Goal: Transaction & Acquisition: Purchase product/service

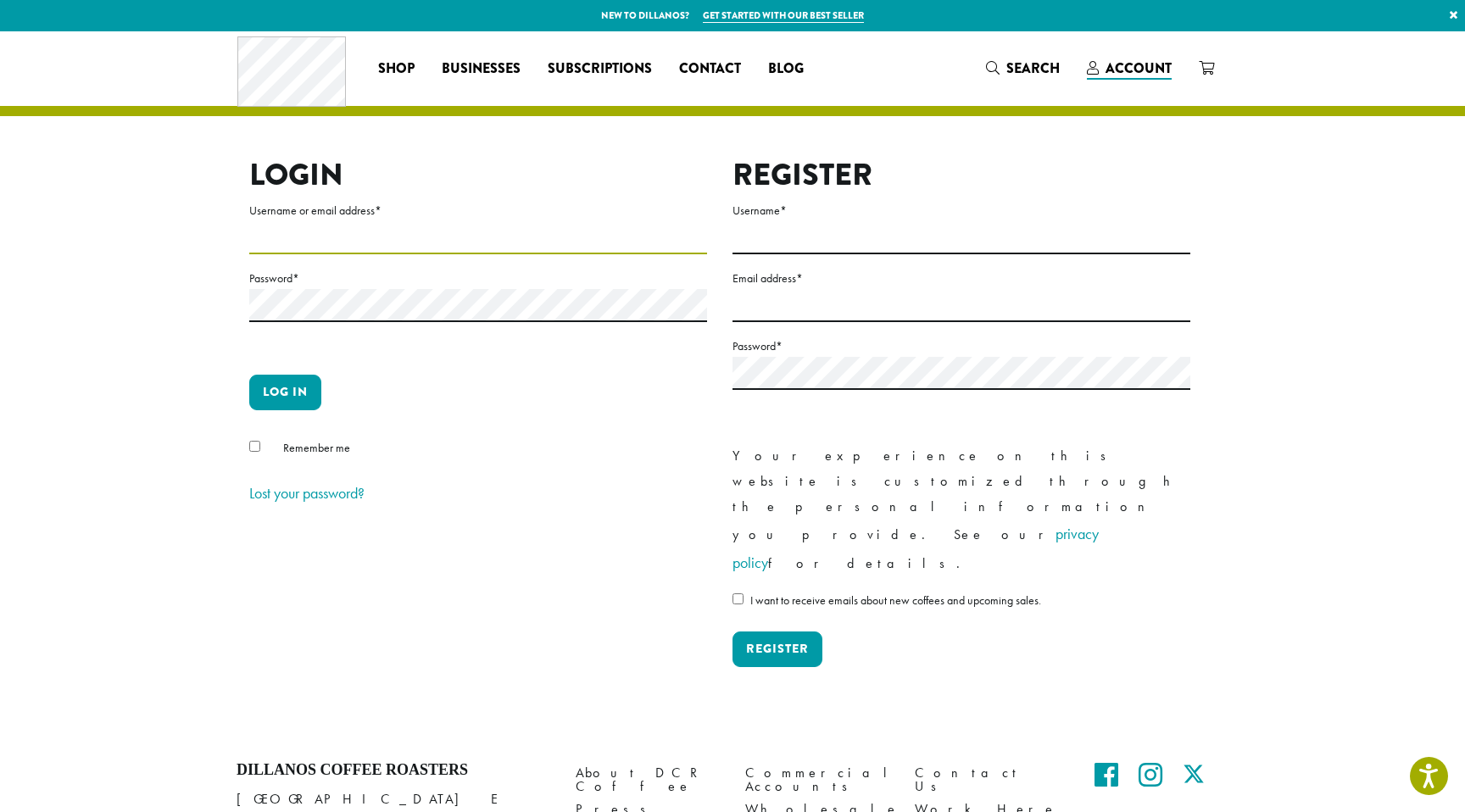
click at [355, 240] on input "Username or email address *" at bounding box center [477, 238] width 458 height 33
type input "**********"
click at [306, 401] on button "Log in" at bounding box center [285, 393] width 72 height 36
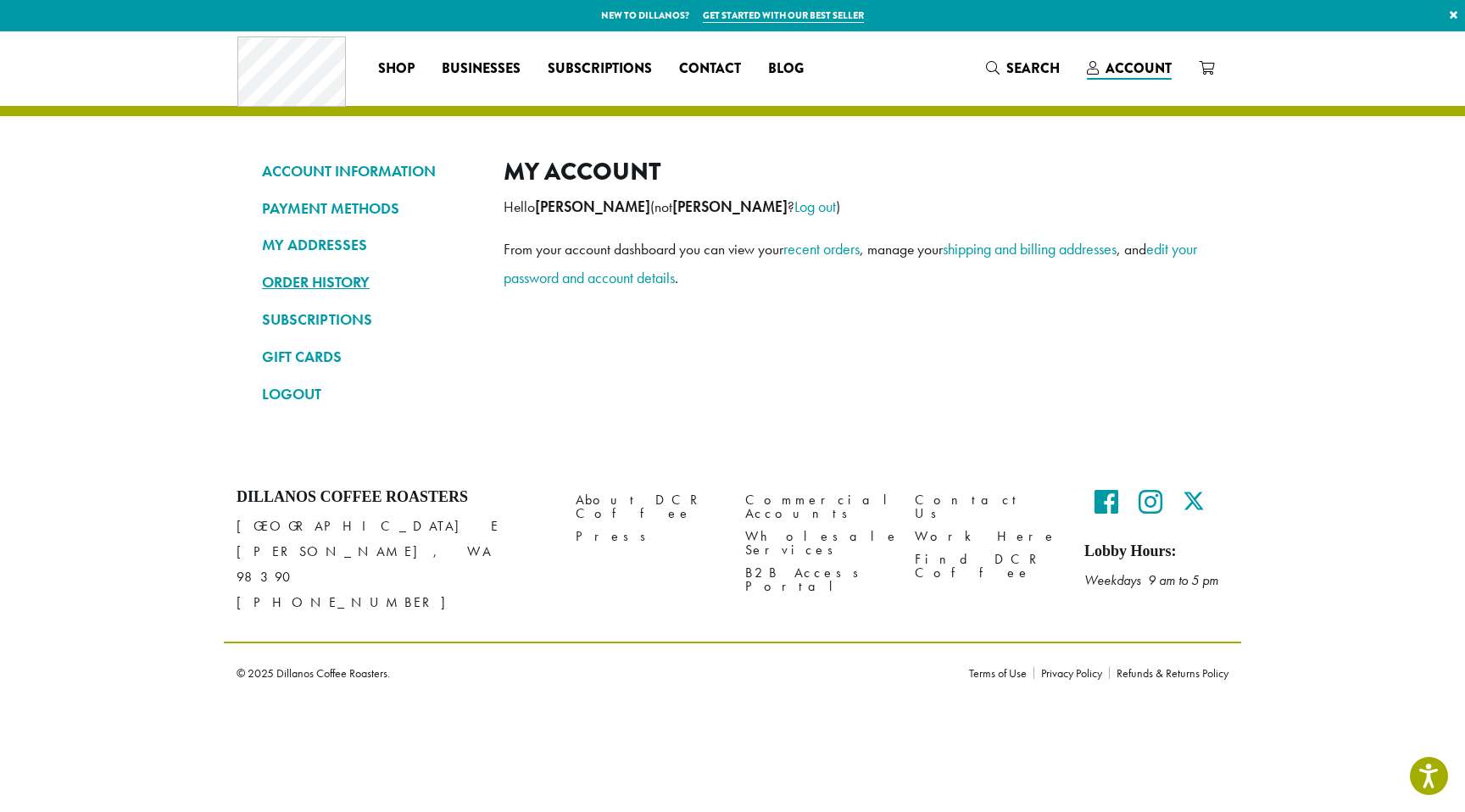
click at [293, 275] on link "ORDER HISTORY" at bounding box center [370, 282] width 216 height 29
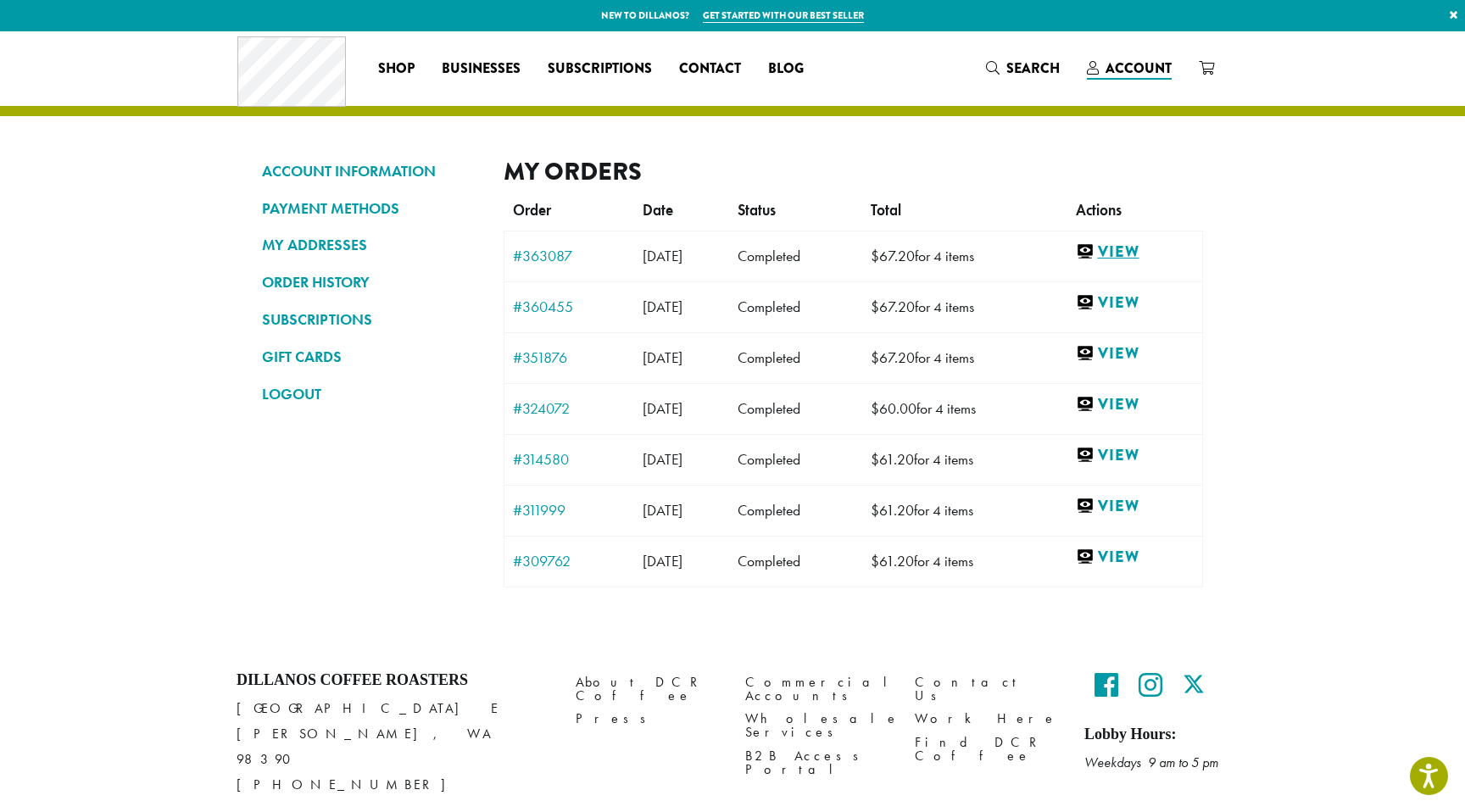
click at [1138, 253] on link "View" at bounding box center [1134, 251] width 118 height 21
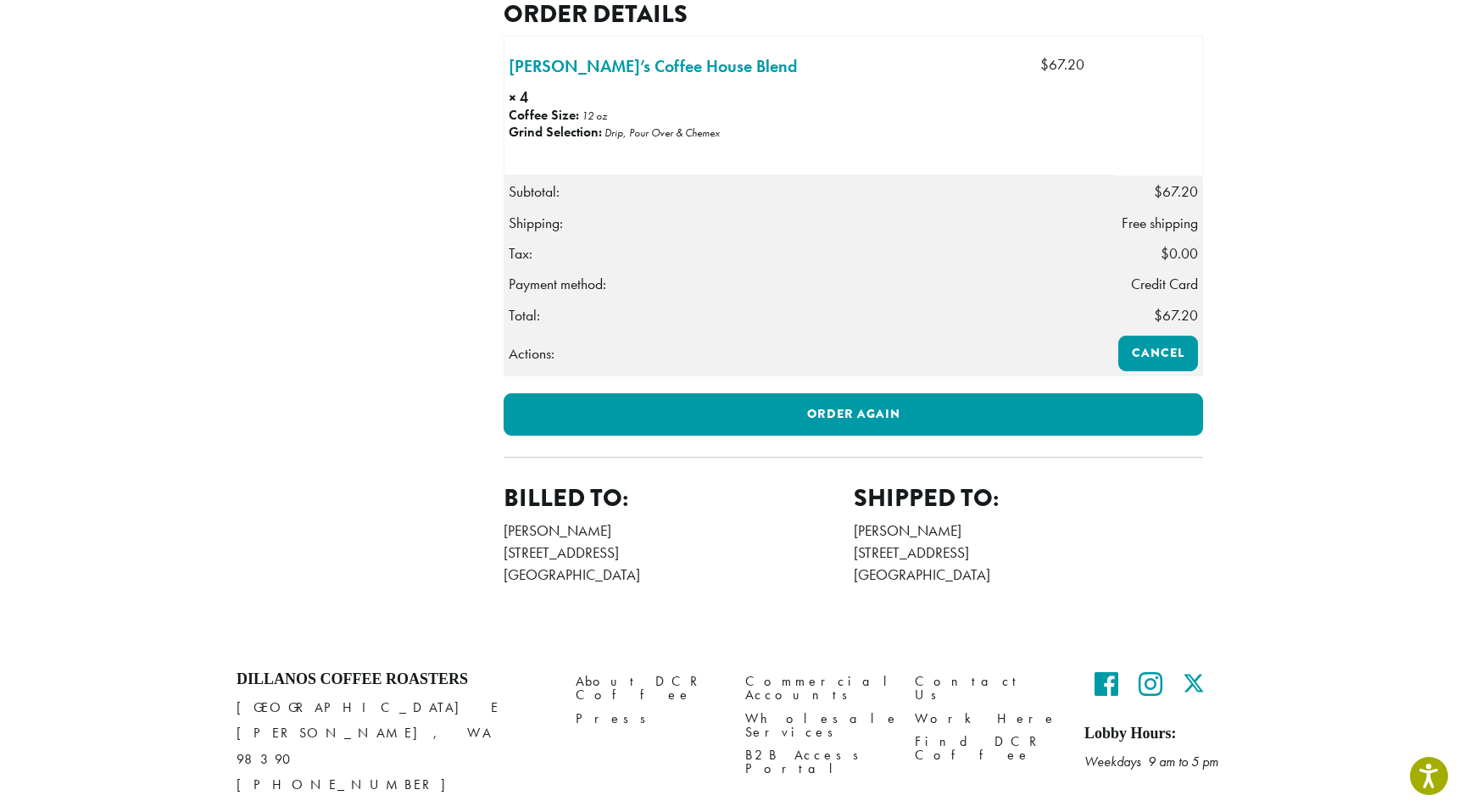
scroll to position [523, 0]
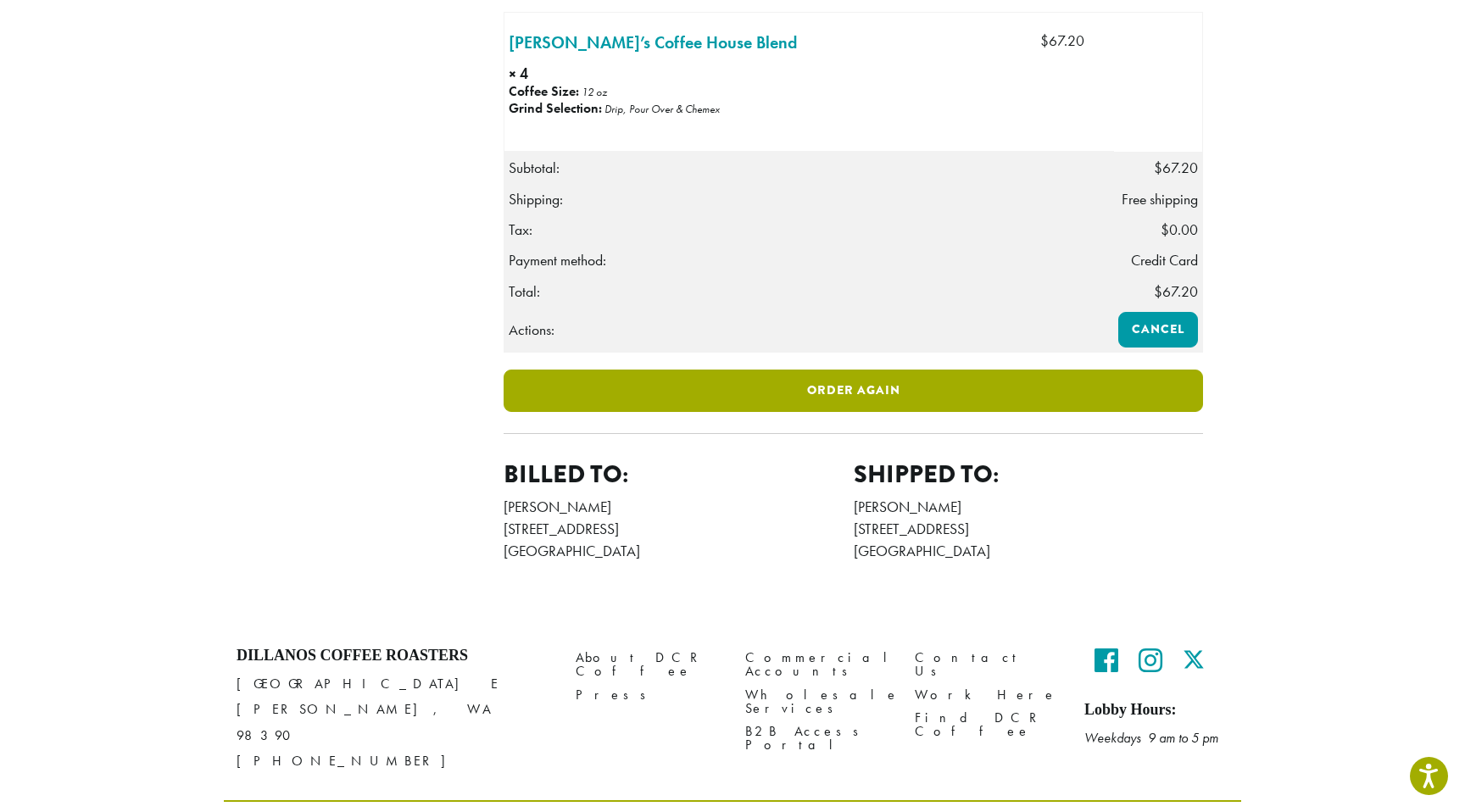
click at [841, 370] on link "Order again" at bounding box center [853, 391] width 699 height 43
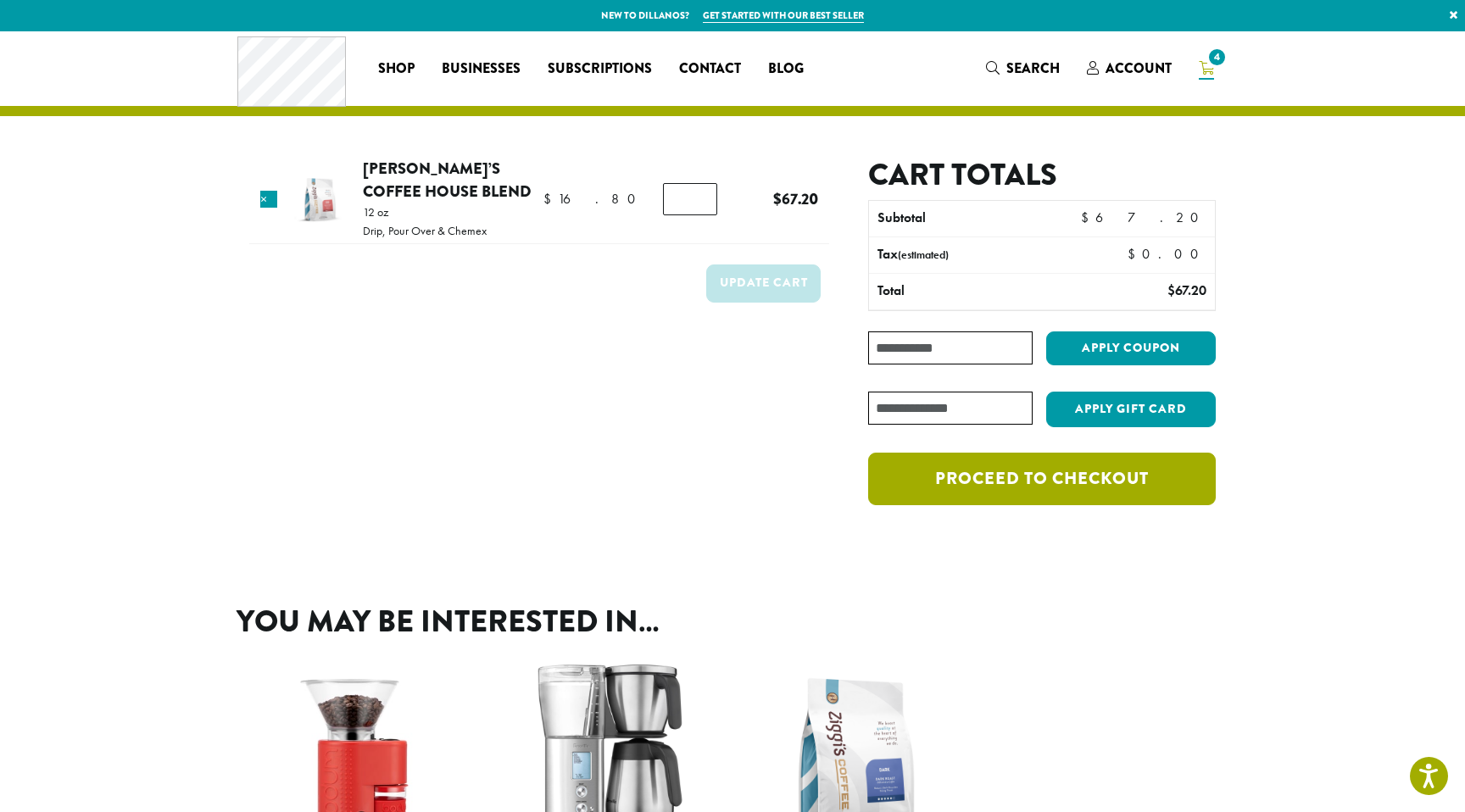
click at [1048, 548] on div "The cart has been filled with the items from your previous order. Product Price…" at bounding box center [732, 297] width 1017 height 533
click at [1036, 487] on link "Proceed to checkout" at bounding box center [1041, 479] width 348 height 53
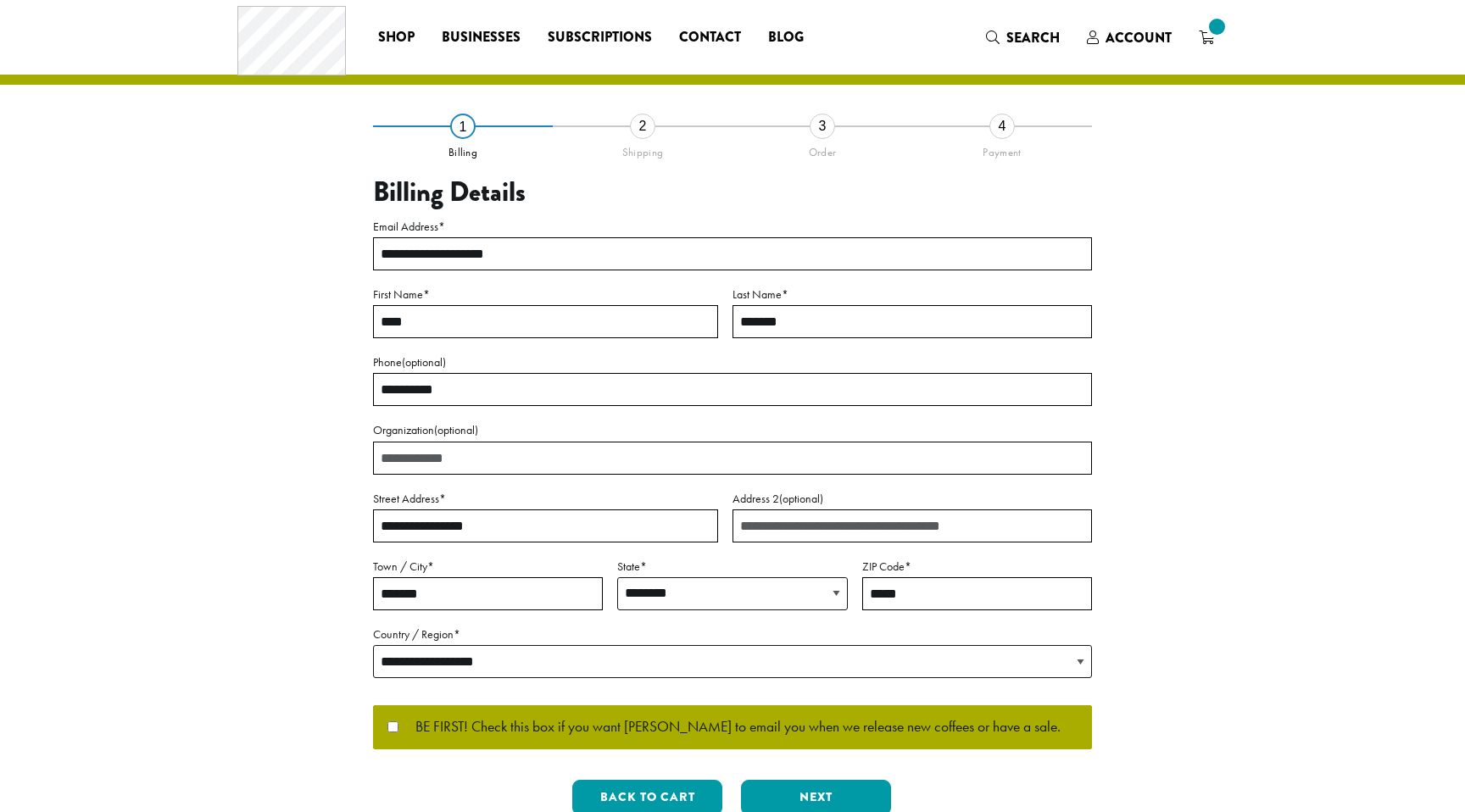
select select "**"
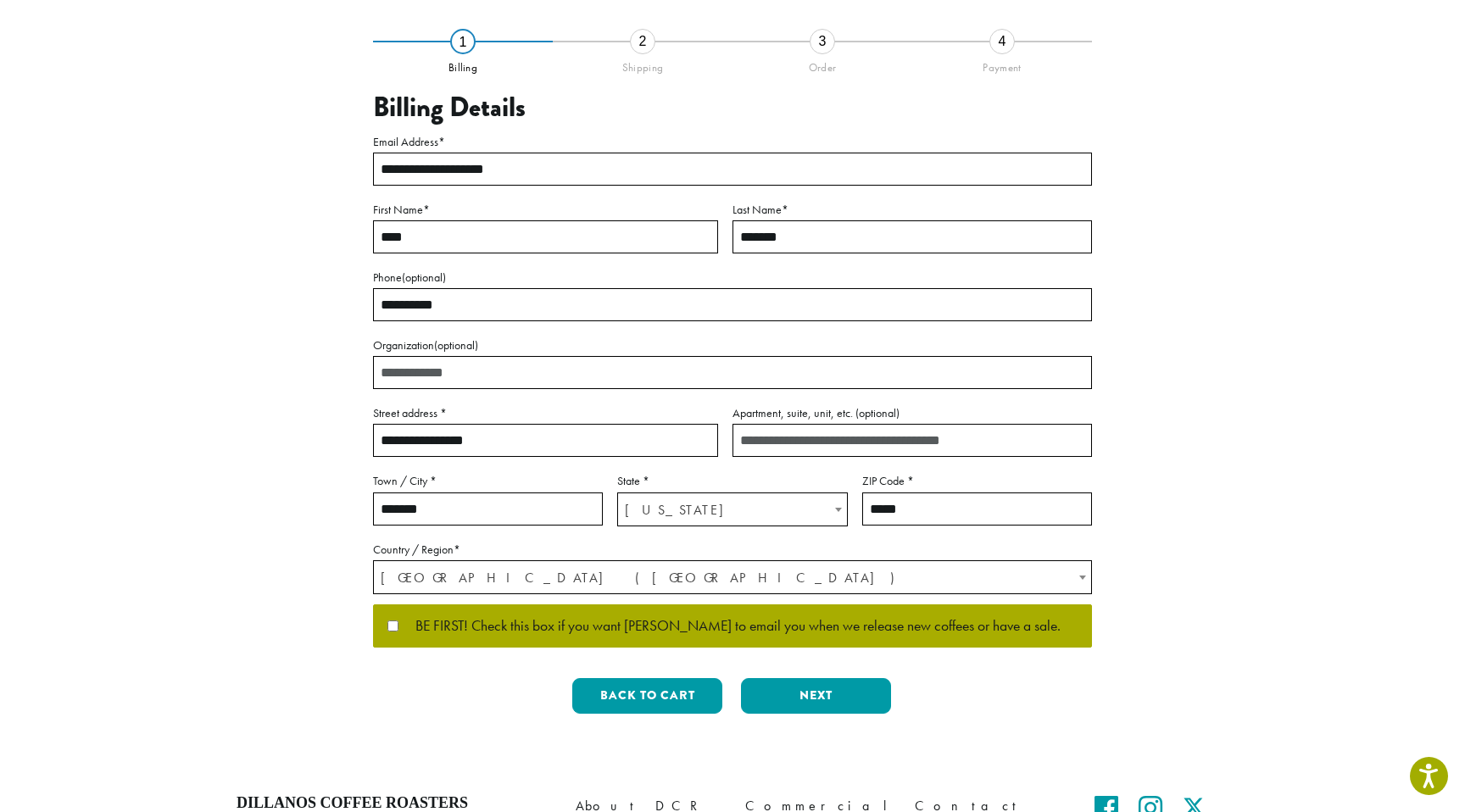
scroll to position [197, 0]
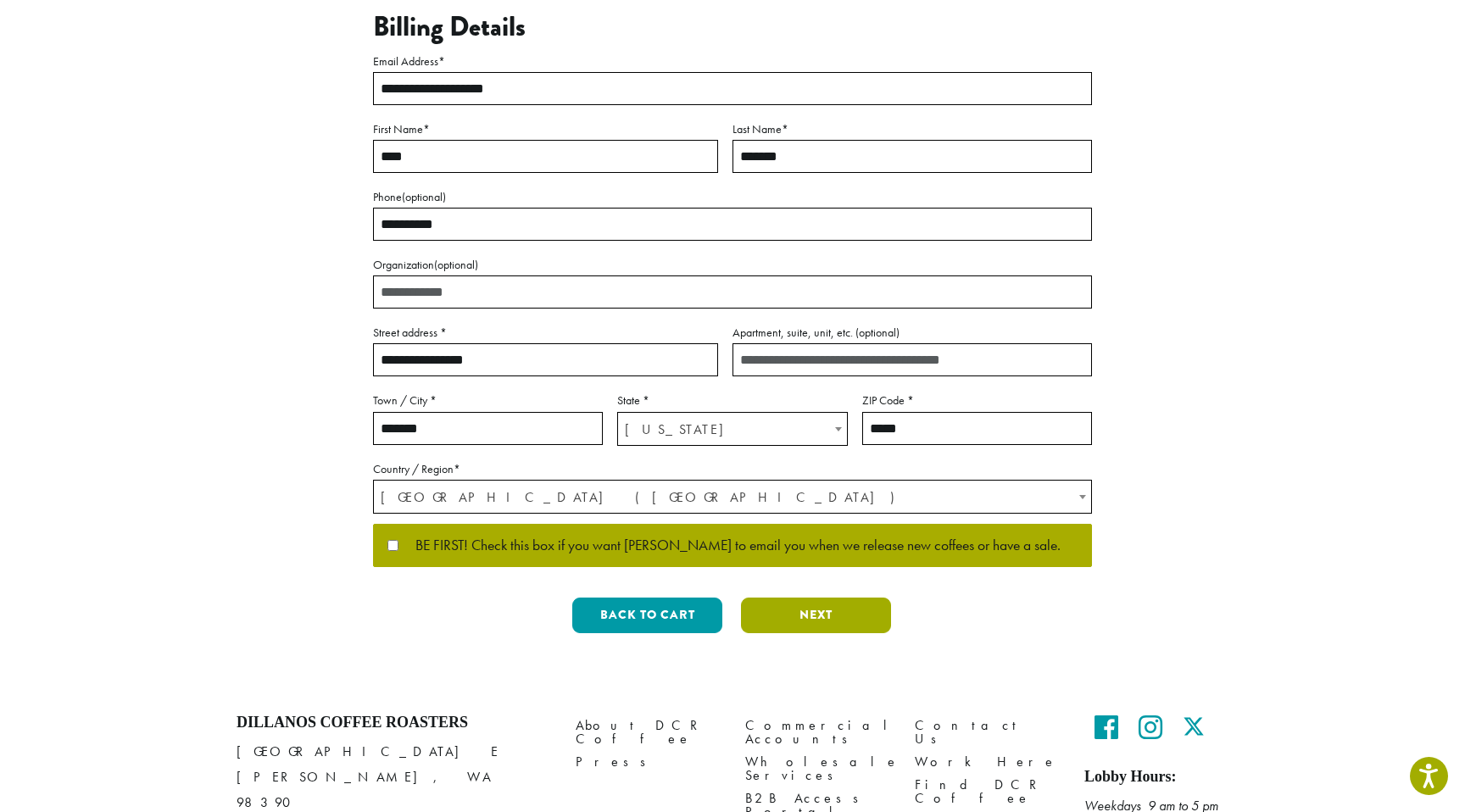
click at [845, 617] on button "Next" at bounding box center [816, 615] width 150 height 36
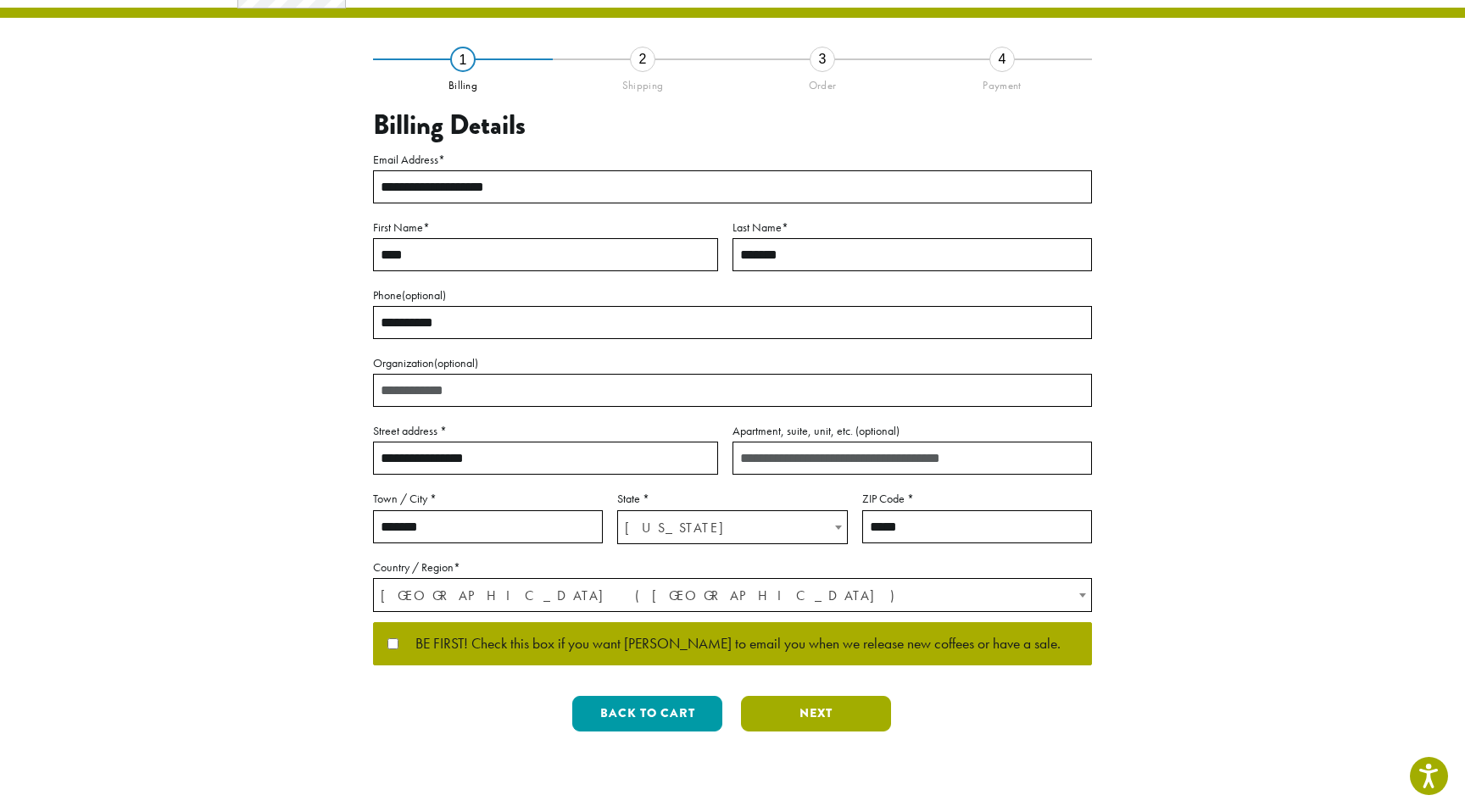
scroll to position [0, 0]
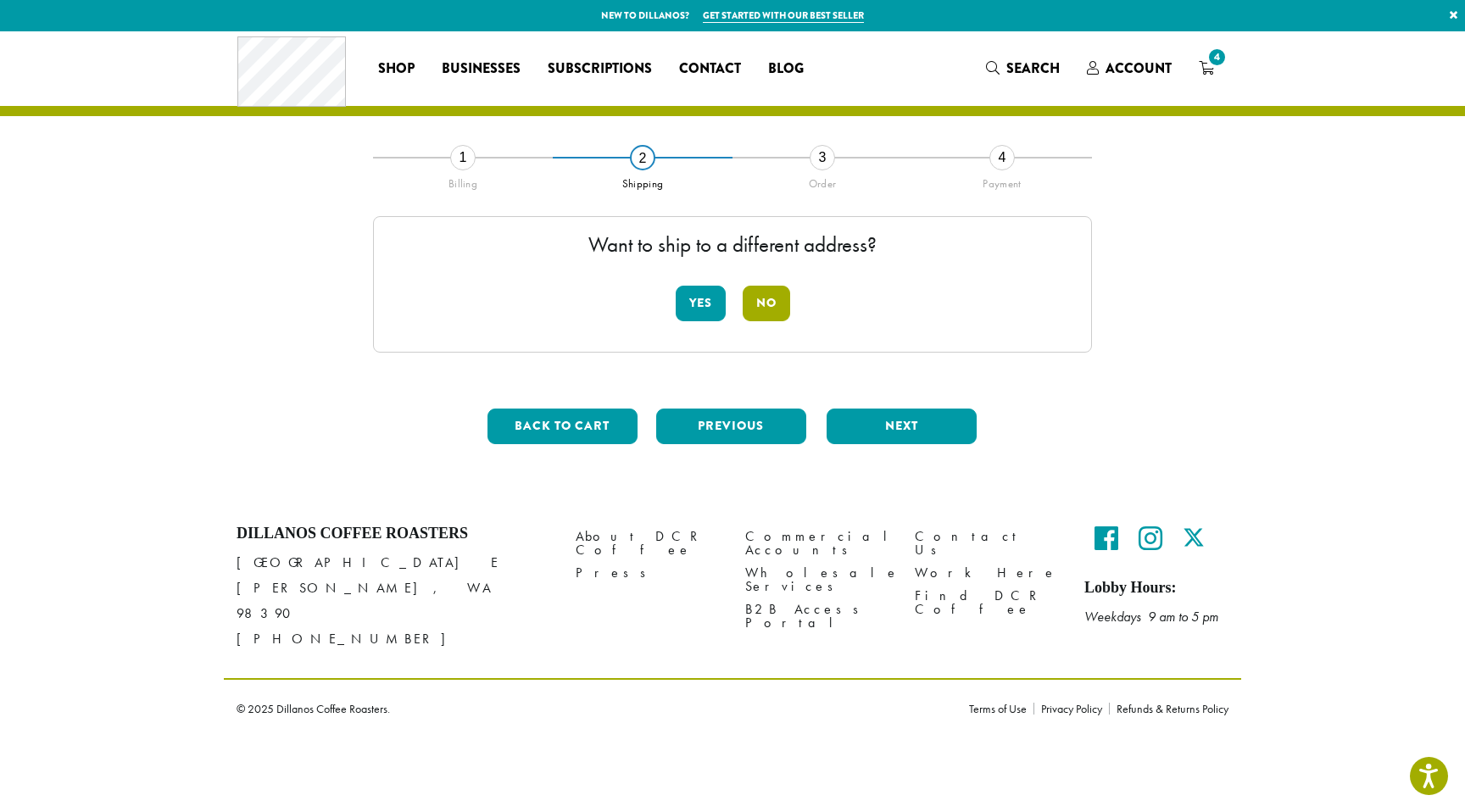
click at [771, 310] on button "No" at bounding box center [766, 303] width 48 height 36
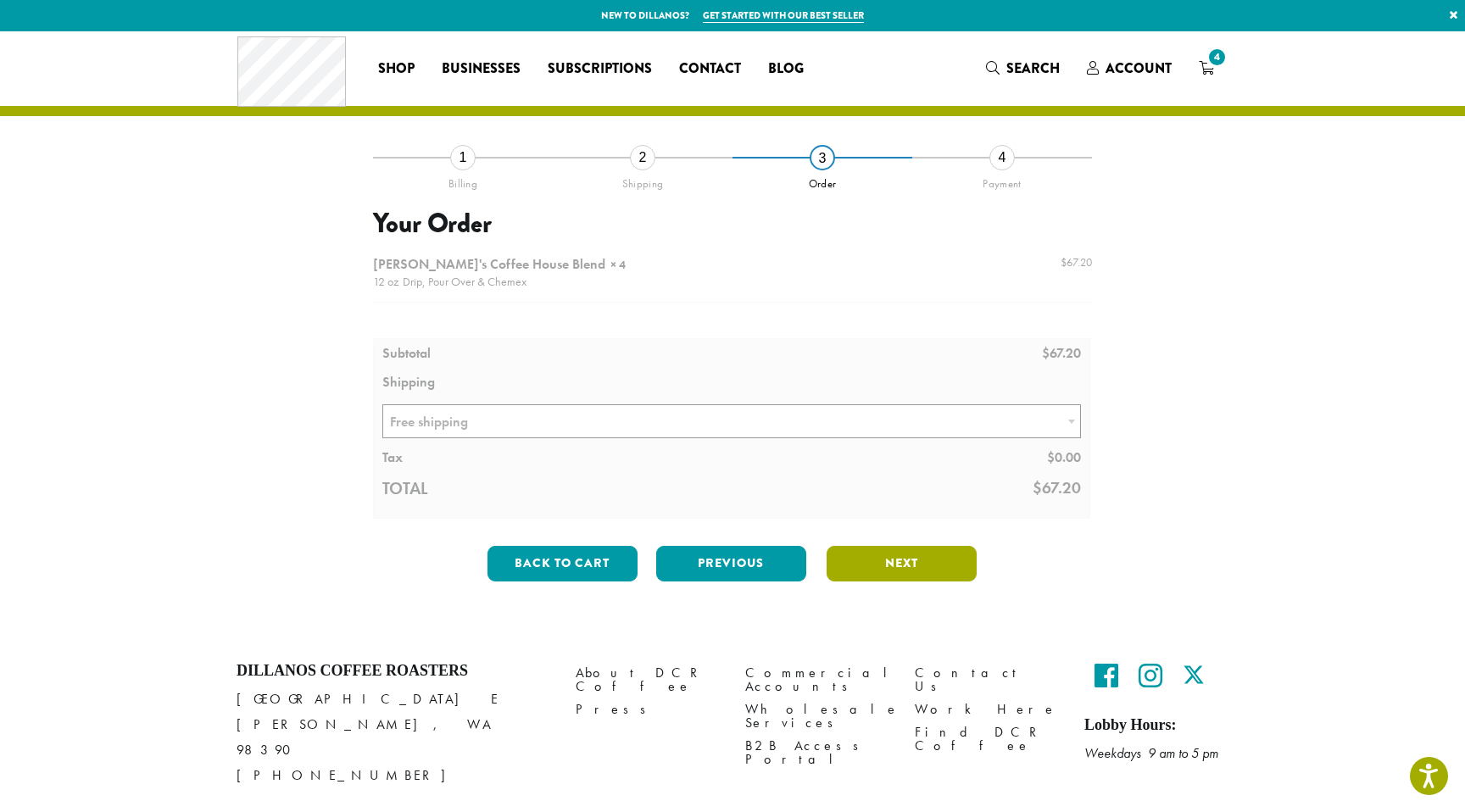
click at [913, 554] on button "Next" at bounding box center [902, 563] width 150 height 36
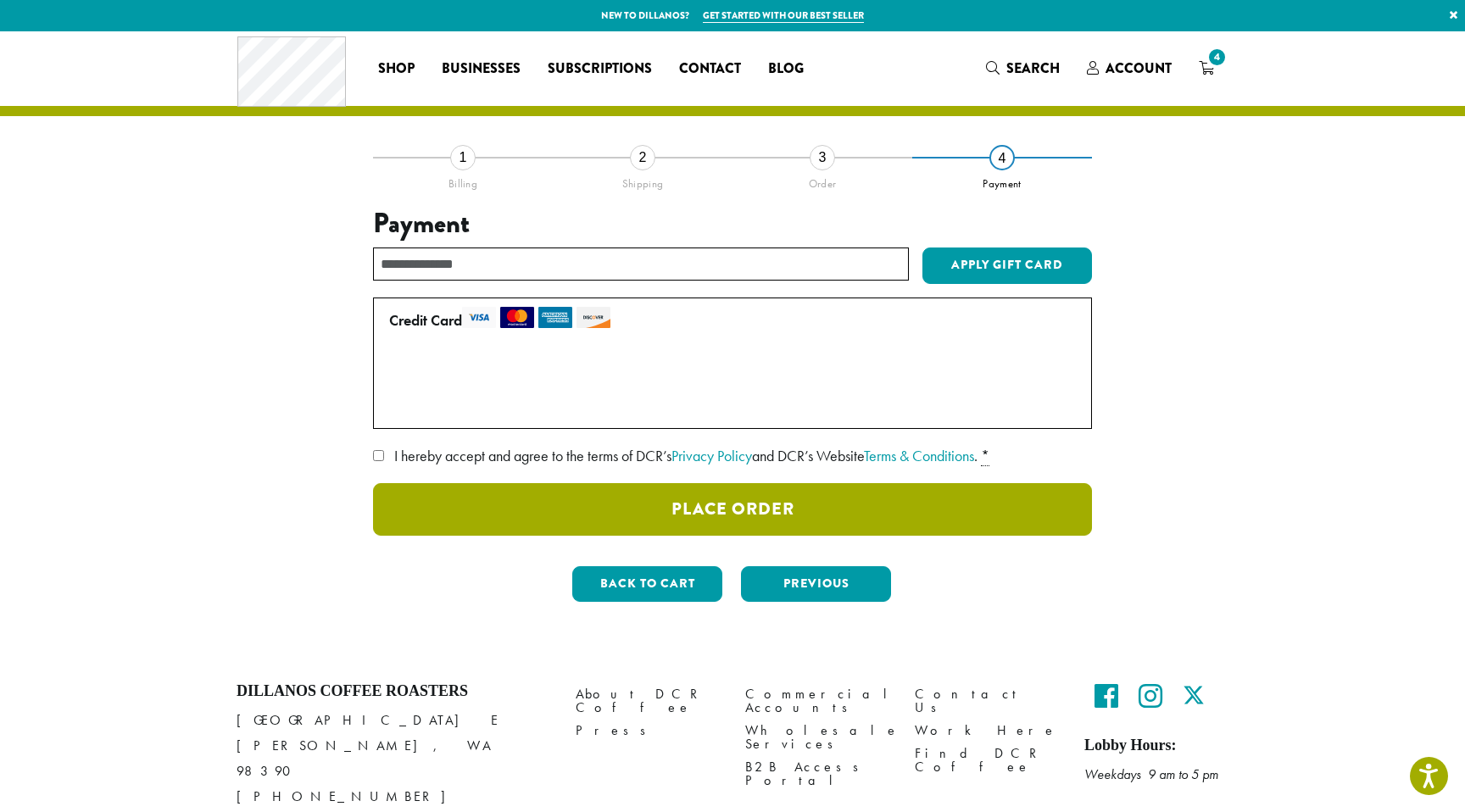
click at [788, 513] on button "Place Order" at bounding box center [732, 510] width 718 height 53
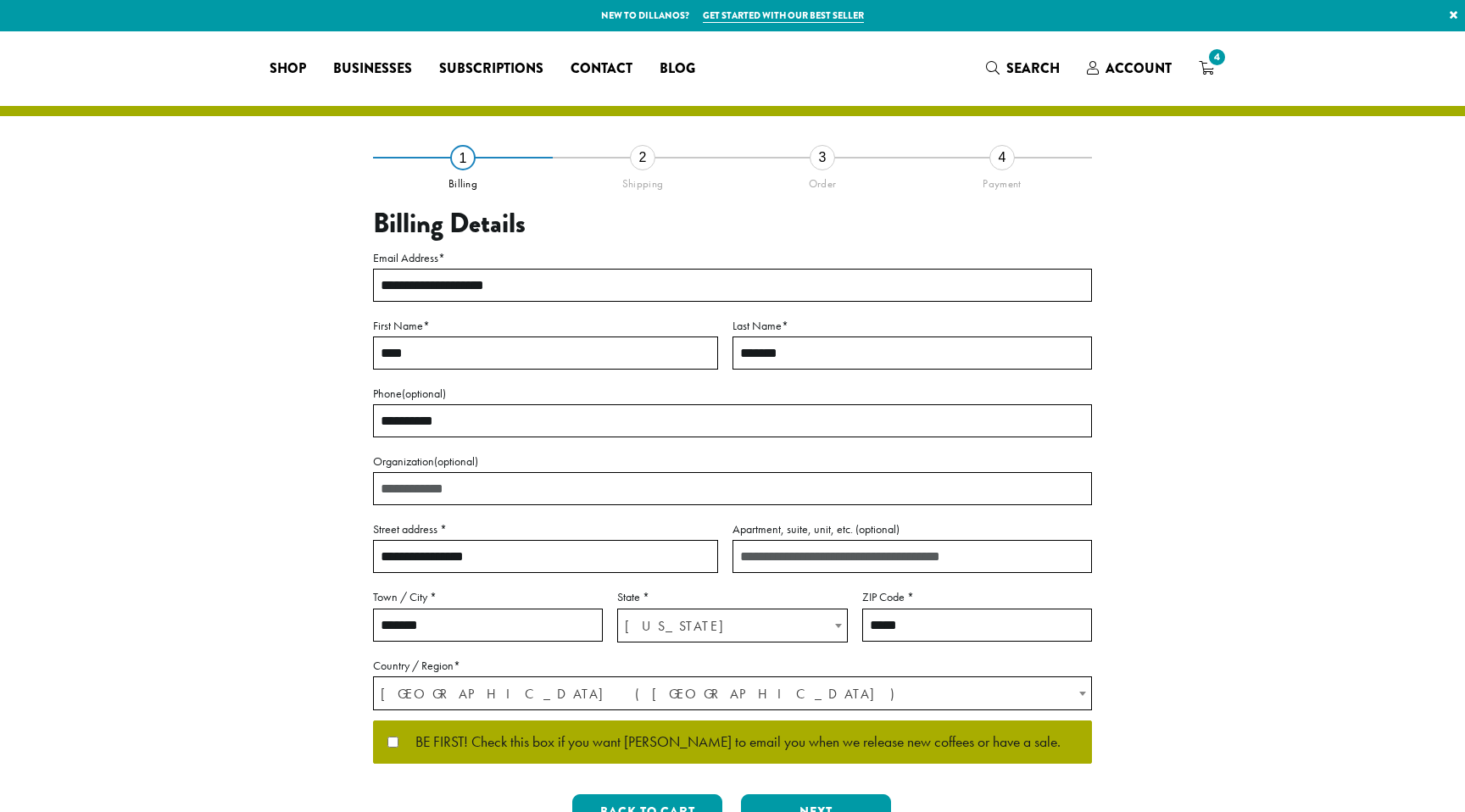
select select "**"
click at [1208, 70] on icon "4" at bounding box center [1206, 68] width 15 height 14
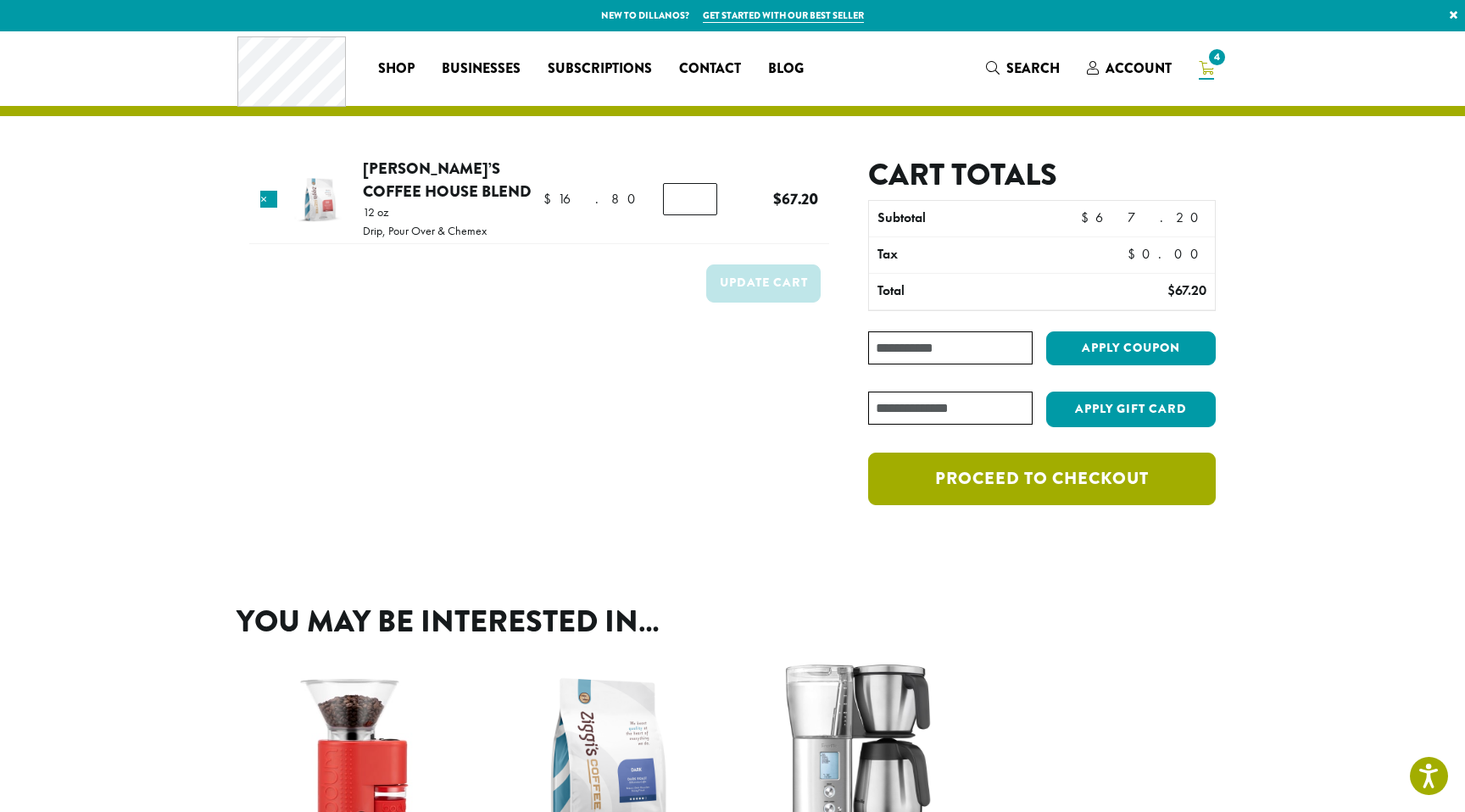
click at [1023, 481] on link "Proceed to checkout" at bounding box center [1041, 479] width 348 height 53
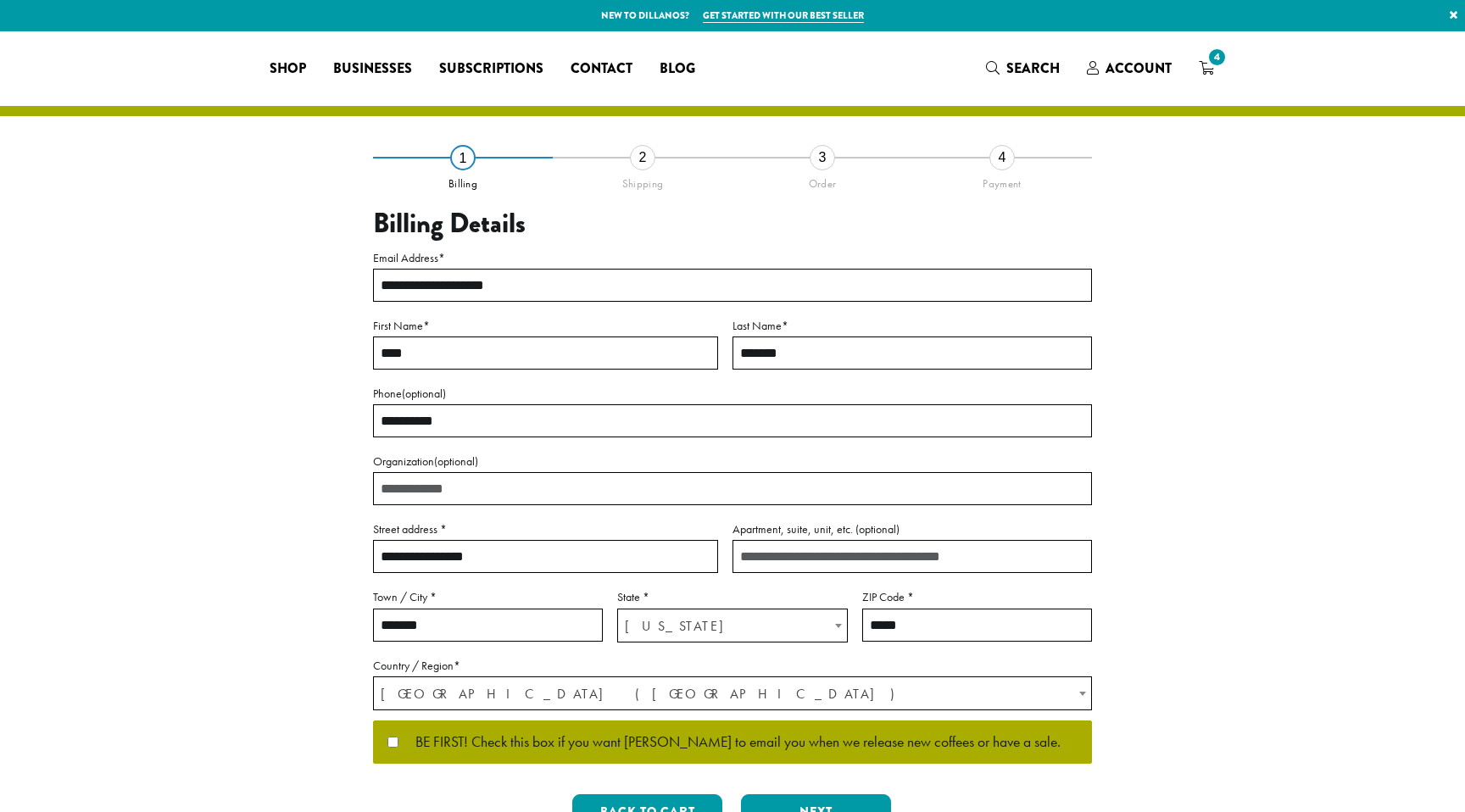
select select "**"
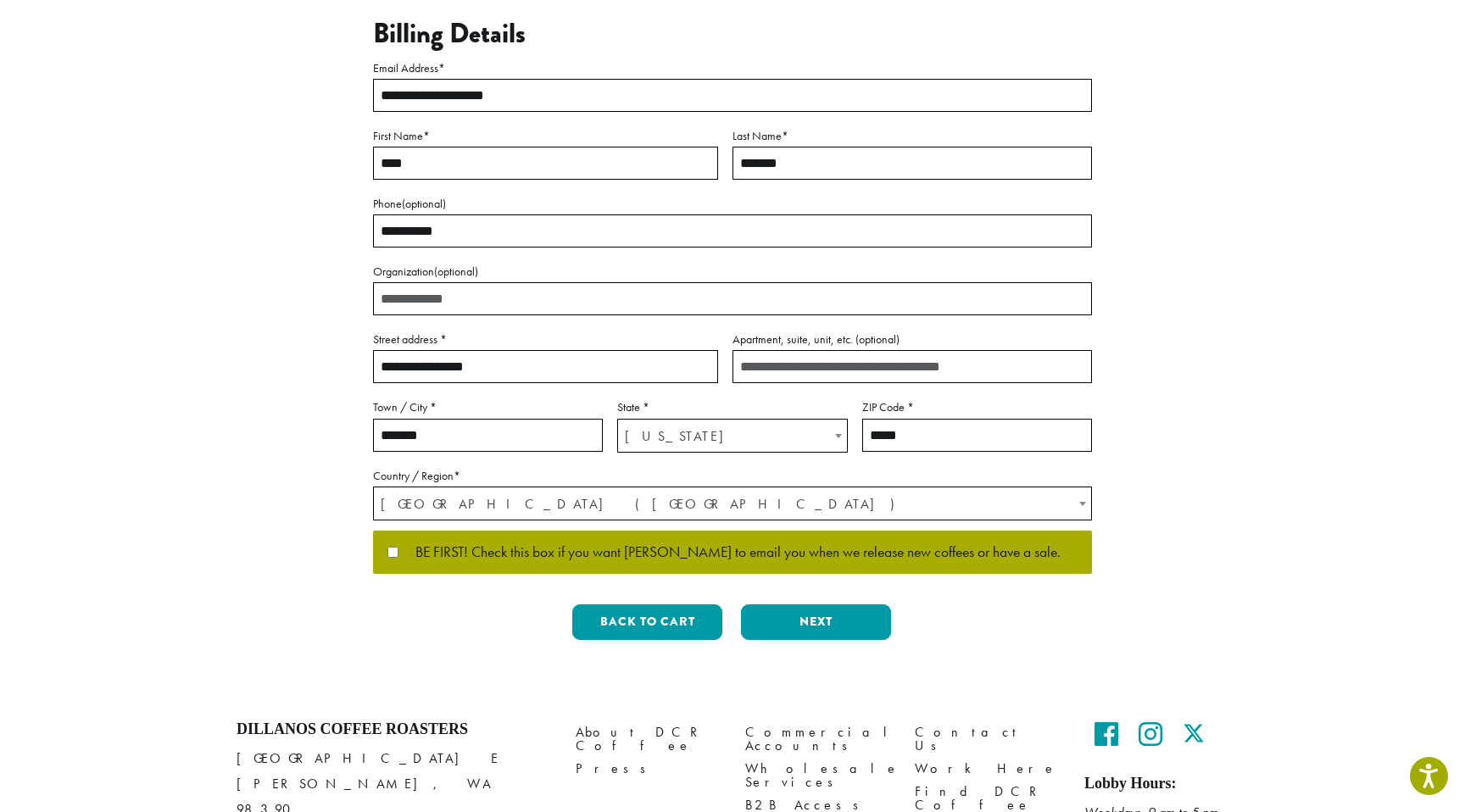
scroll to position [228, 0]
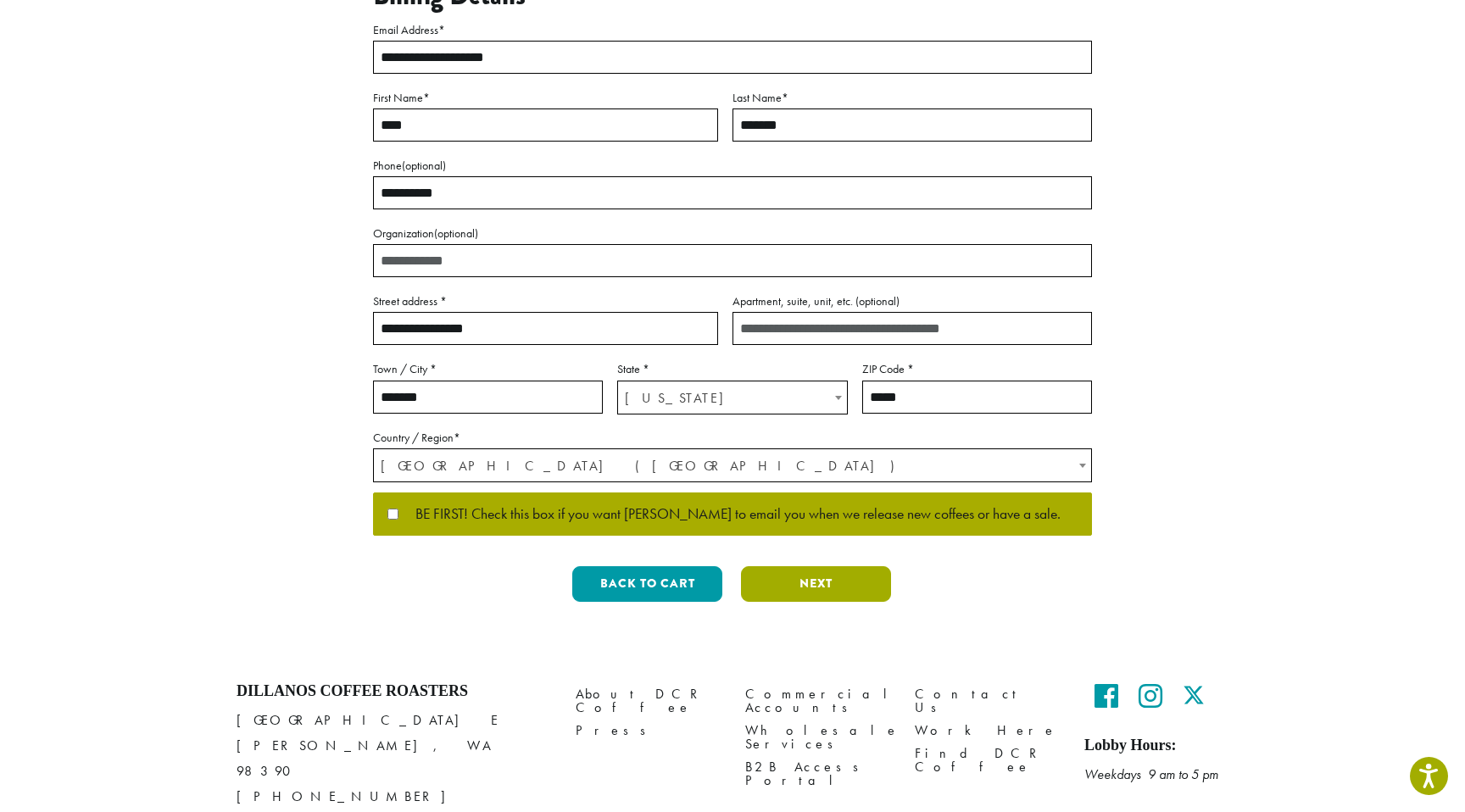
click at [819, 586] on button "Next" at bounding box center [816, 584] width 150 height 36
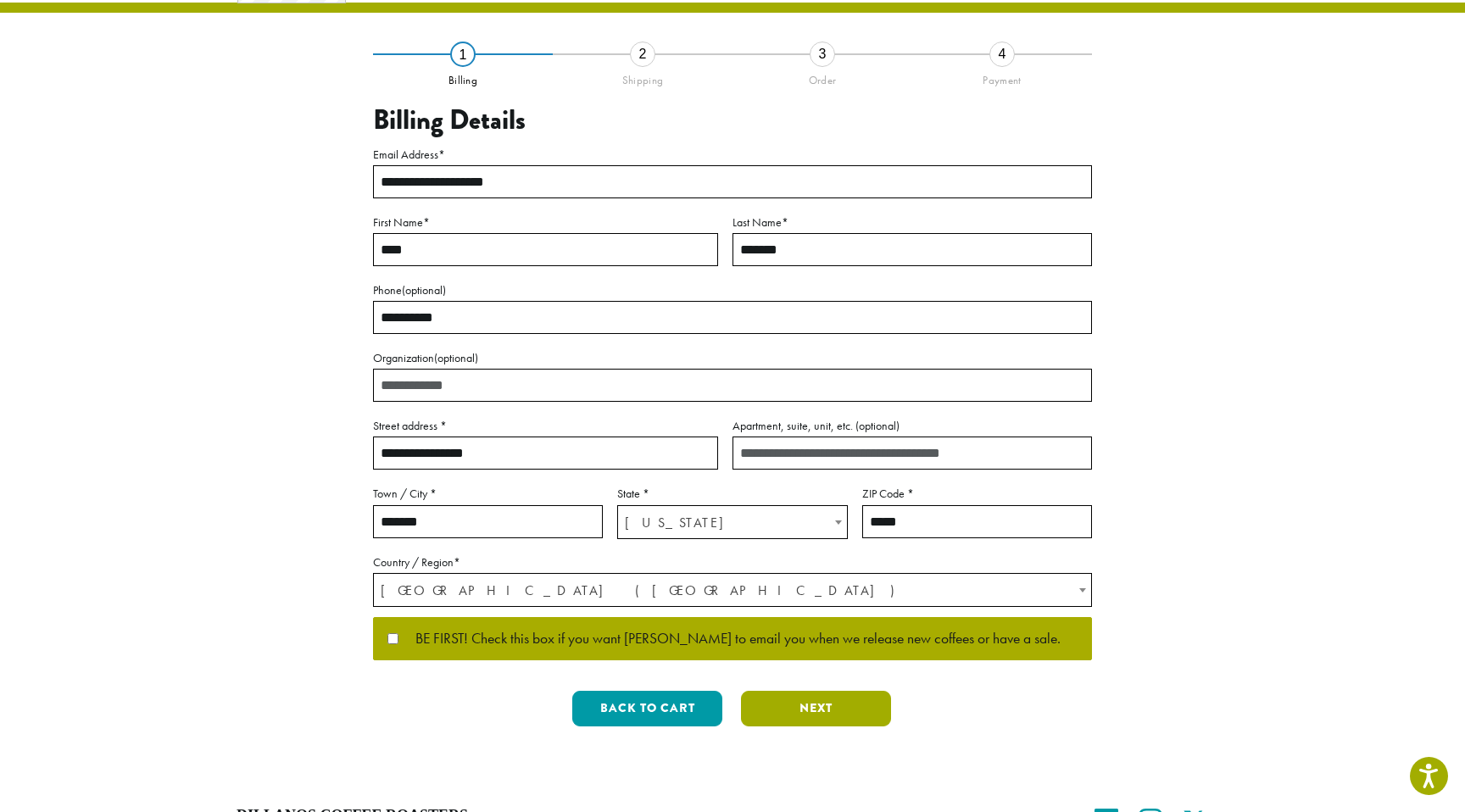
scroll to position [0, 0]
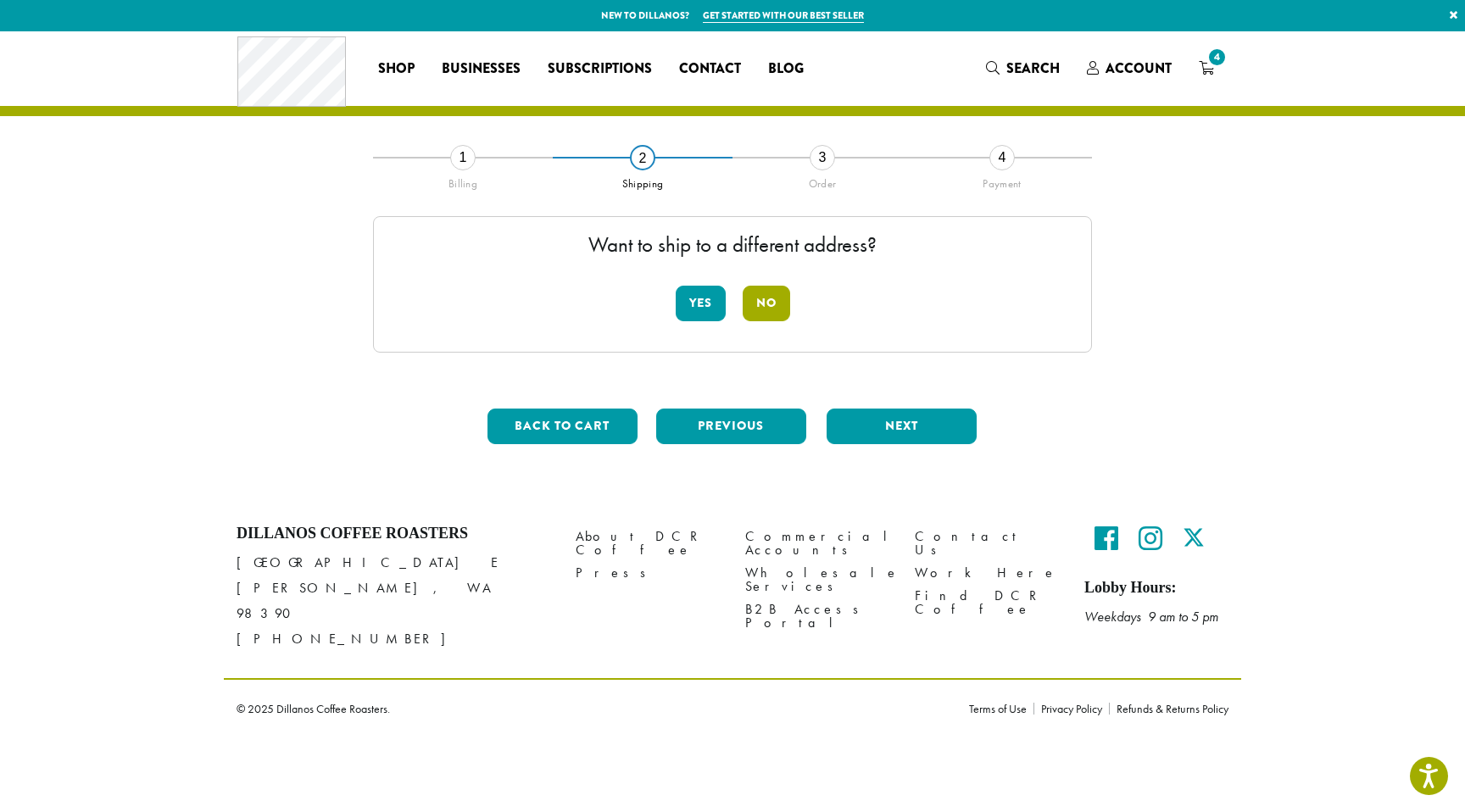
click at [778, 301] on button "No" at bounding box center [766, 303] width 48 height 36
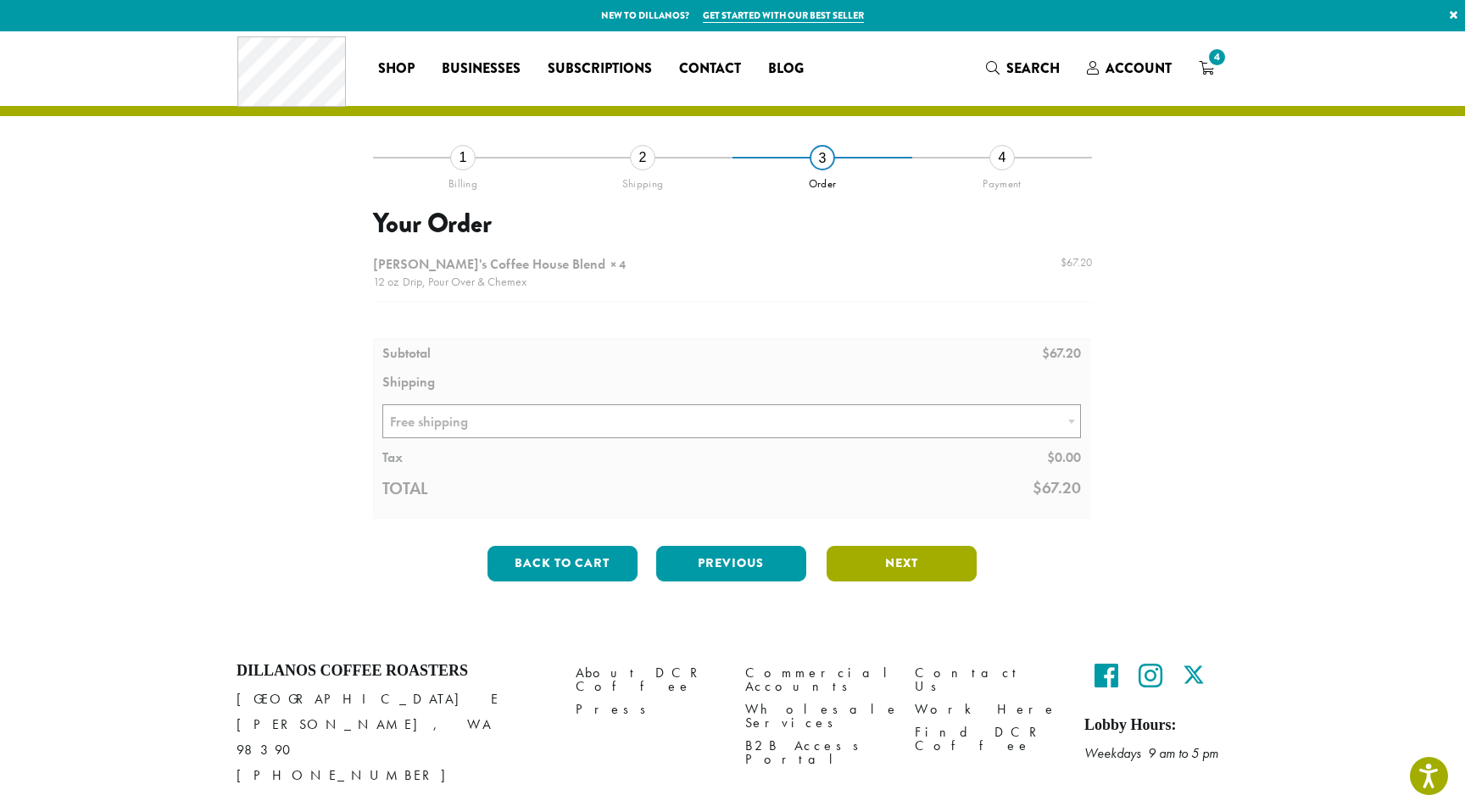
click at [900, 567] on button "Next" at bounding box center [902, 563] width 150 height 36
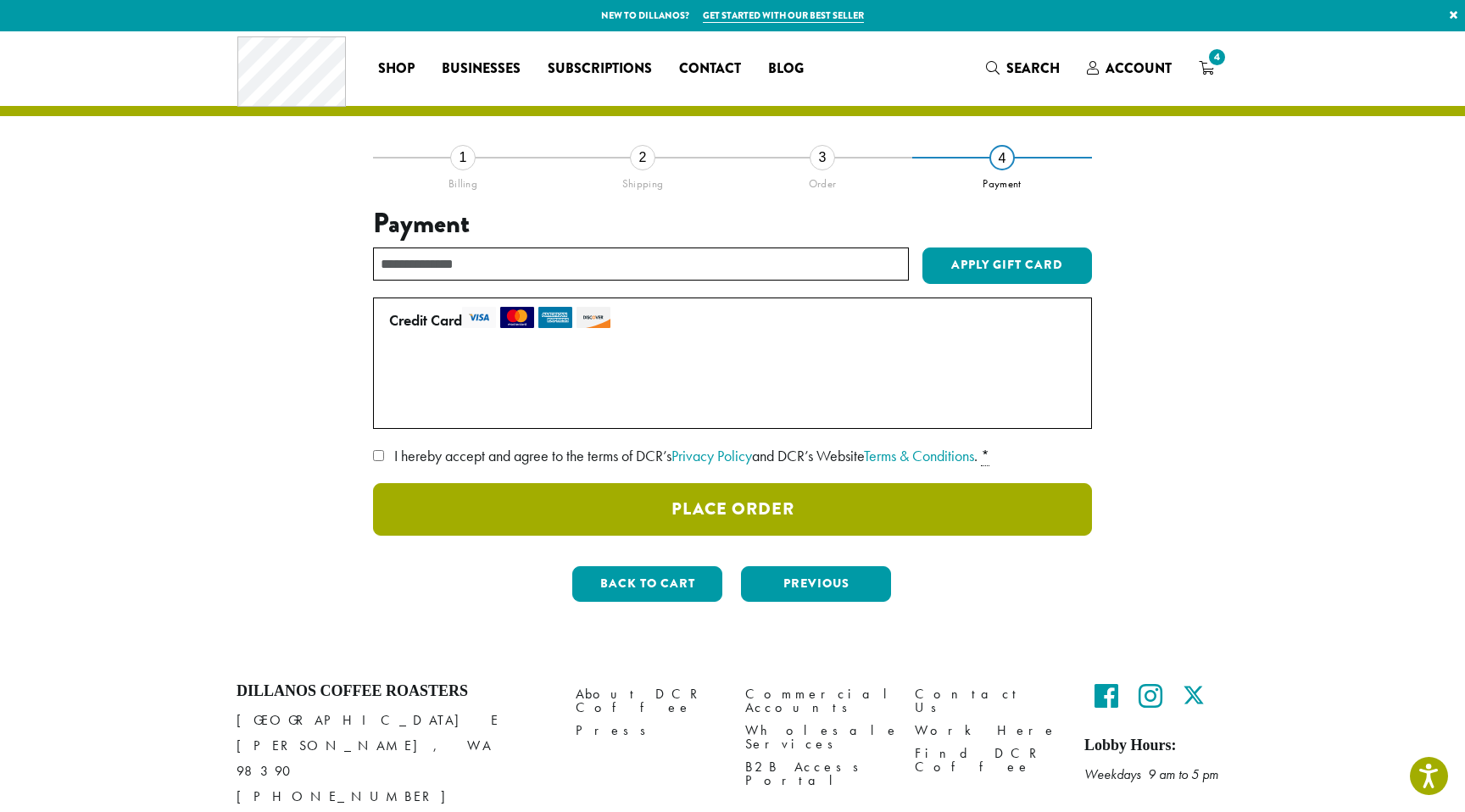
click at [836, 513] on button "Place Order" at bounding box center [732, 510] width 718 height 53
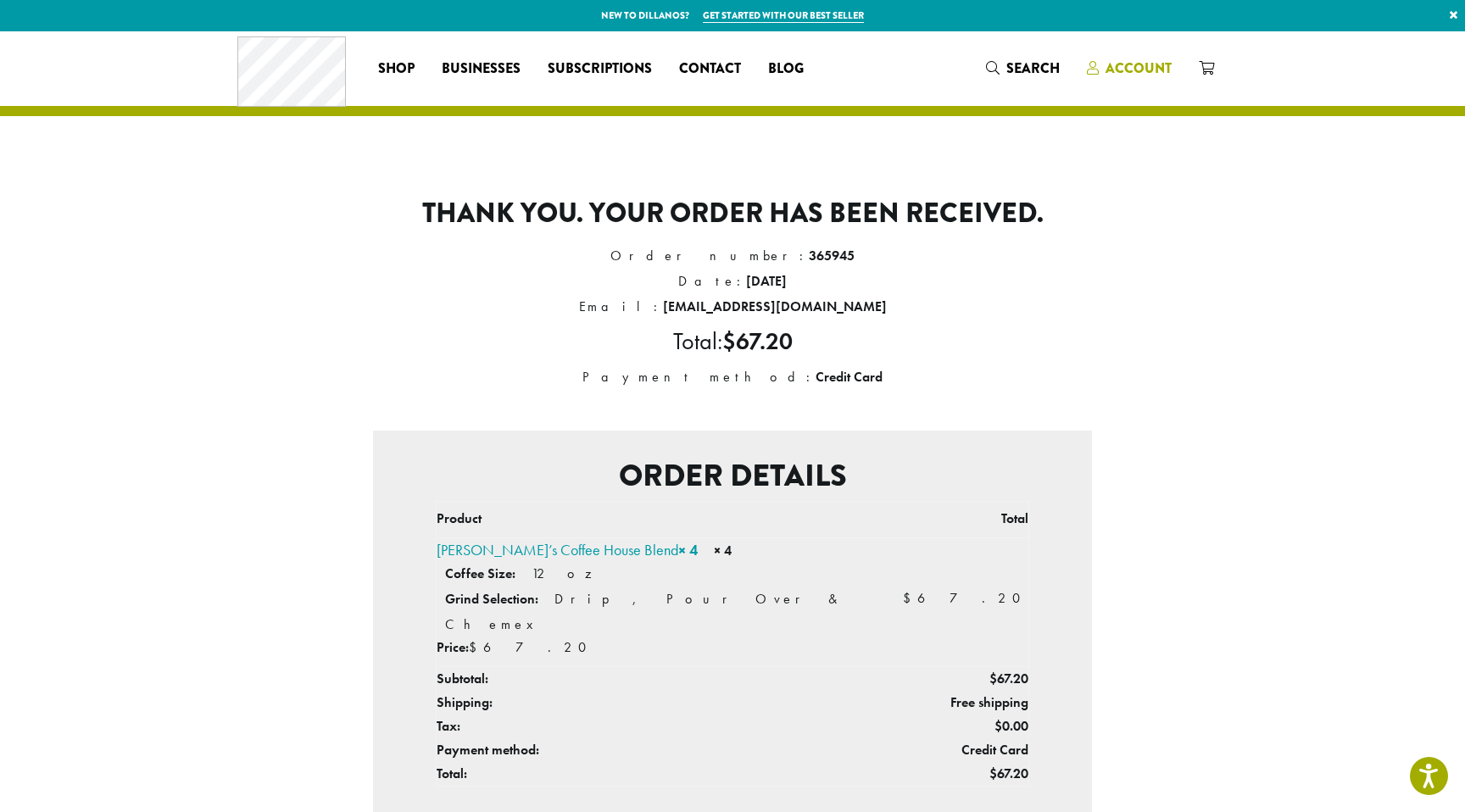
click at [1136, 69] on span "Account" at bounding box center [1139, 68] width 66 height 20
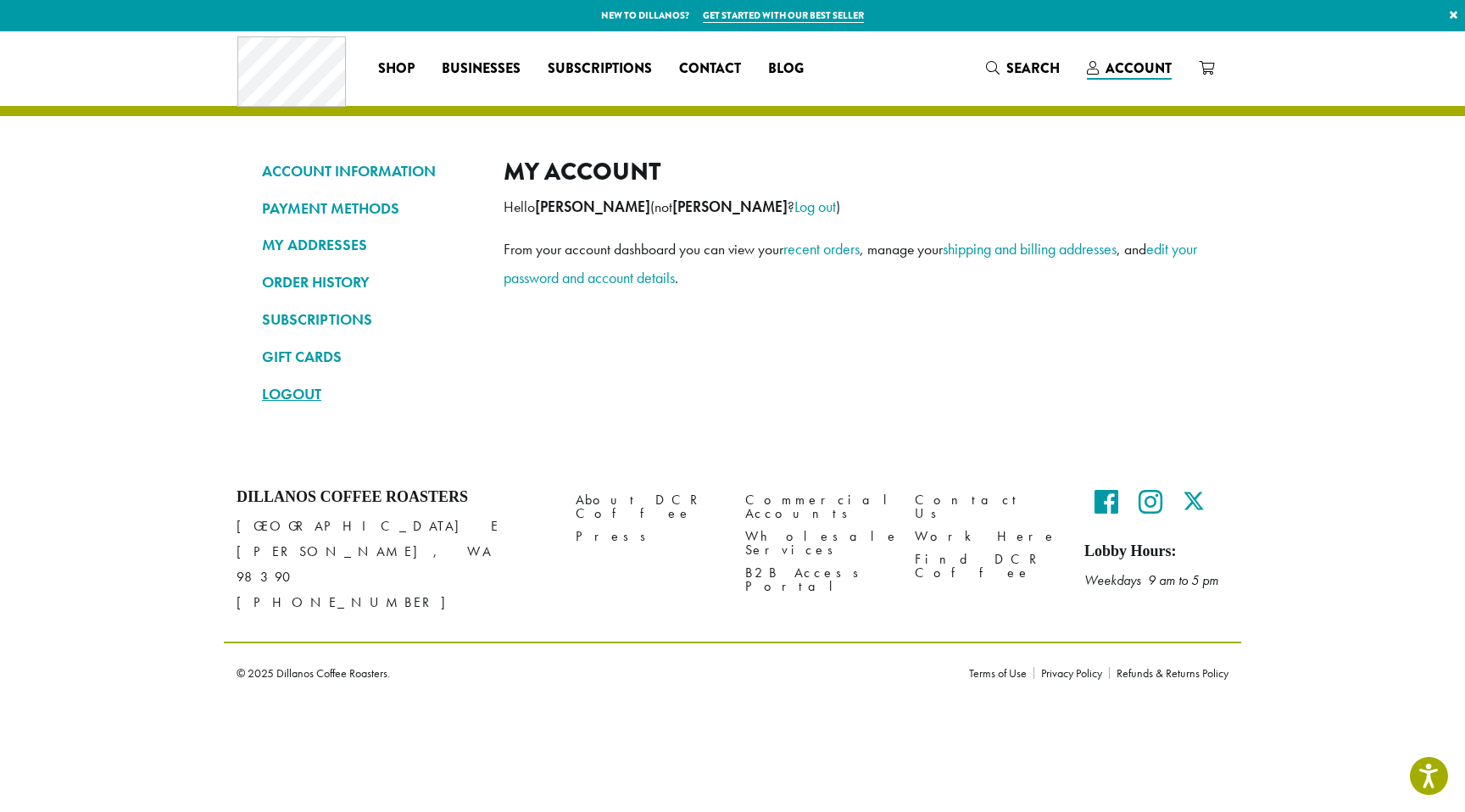
click at [283, 393] on link "LOGOUT" at bounding box center [370, 394] width 216 height 29
